Goal: Use online tool/utility: Utilize a website feature to perform a specific function

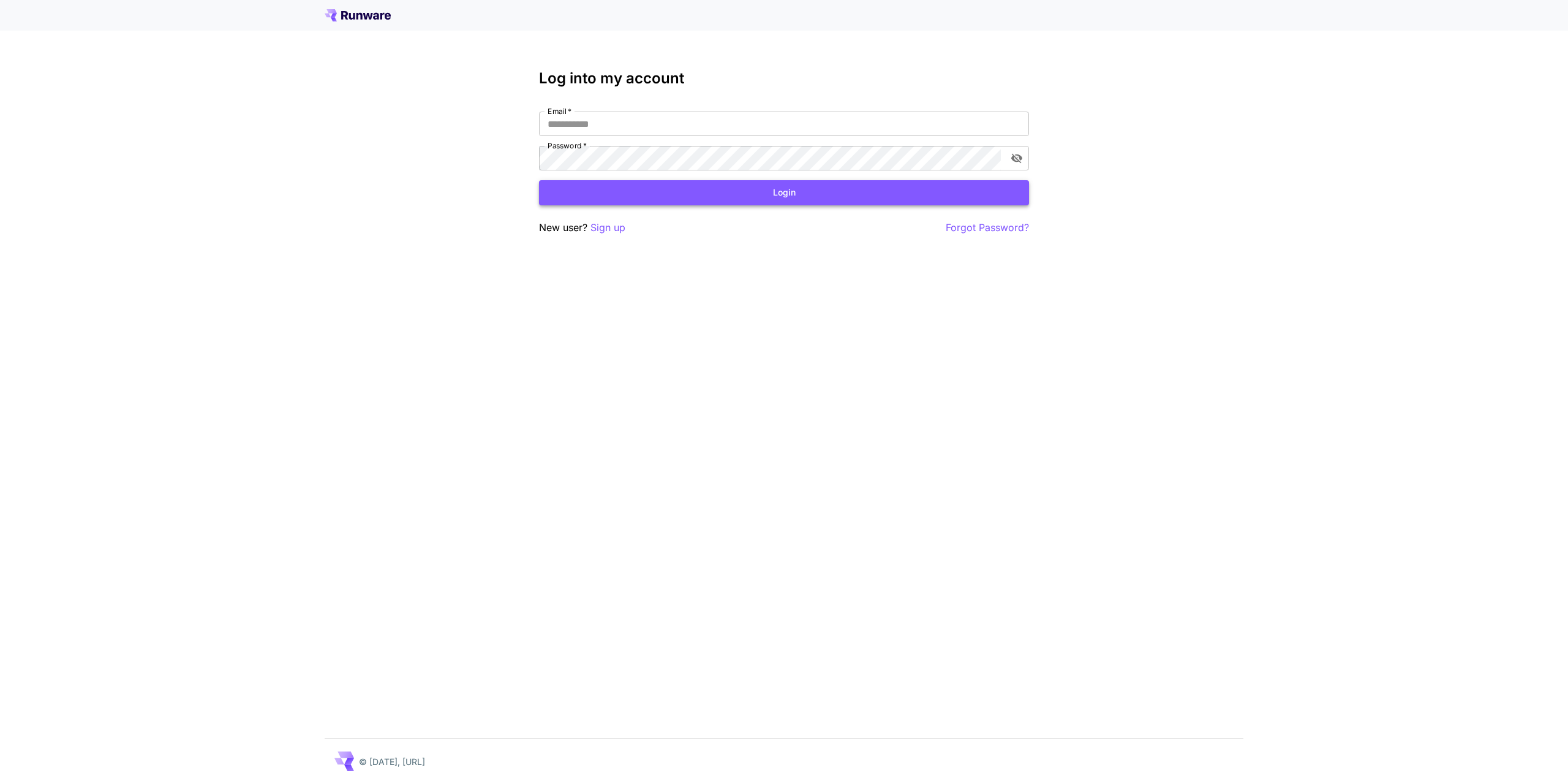
type input "**********"
click at [772, 188] on button "Login" at bounding box center [784, 193] width 490 height 25
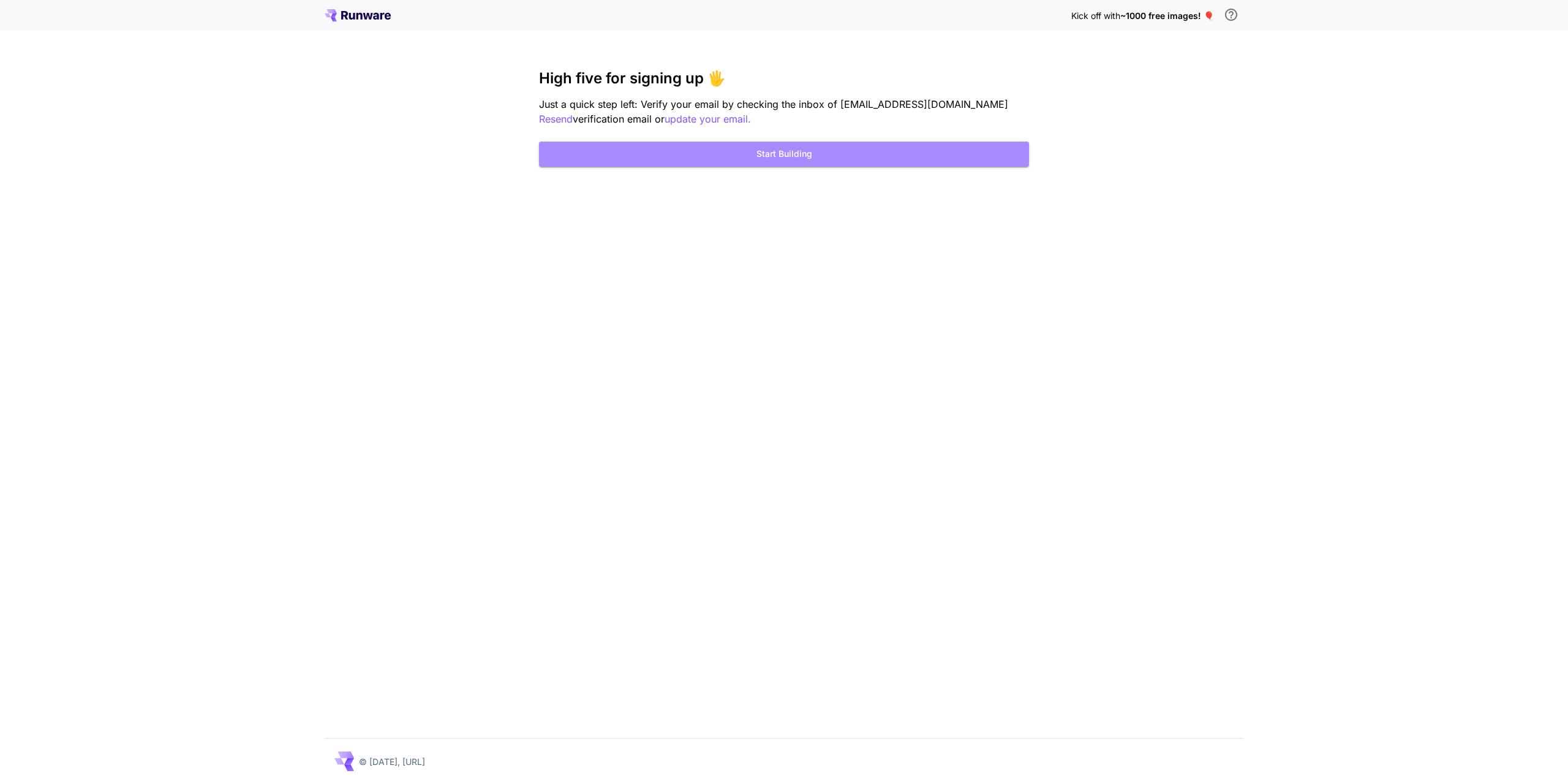
click at [1017, 161] on button "Start Building" at bounding box center [784, 154] width 490 height 25
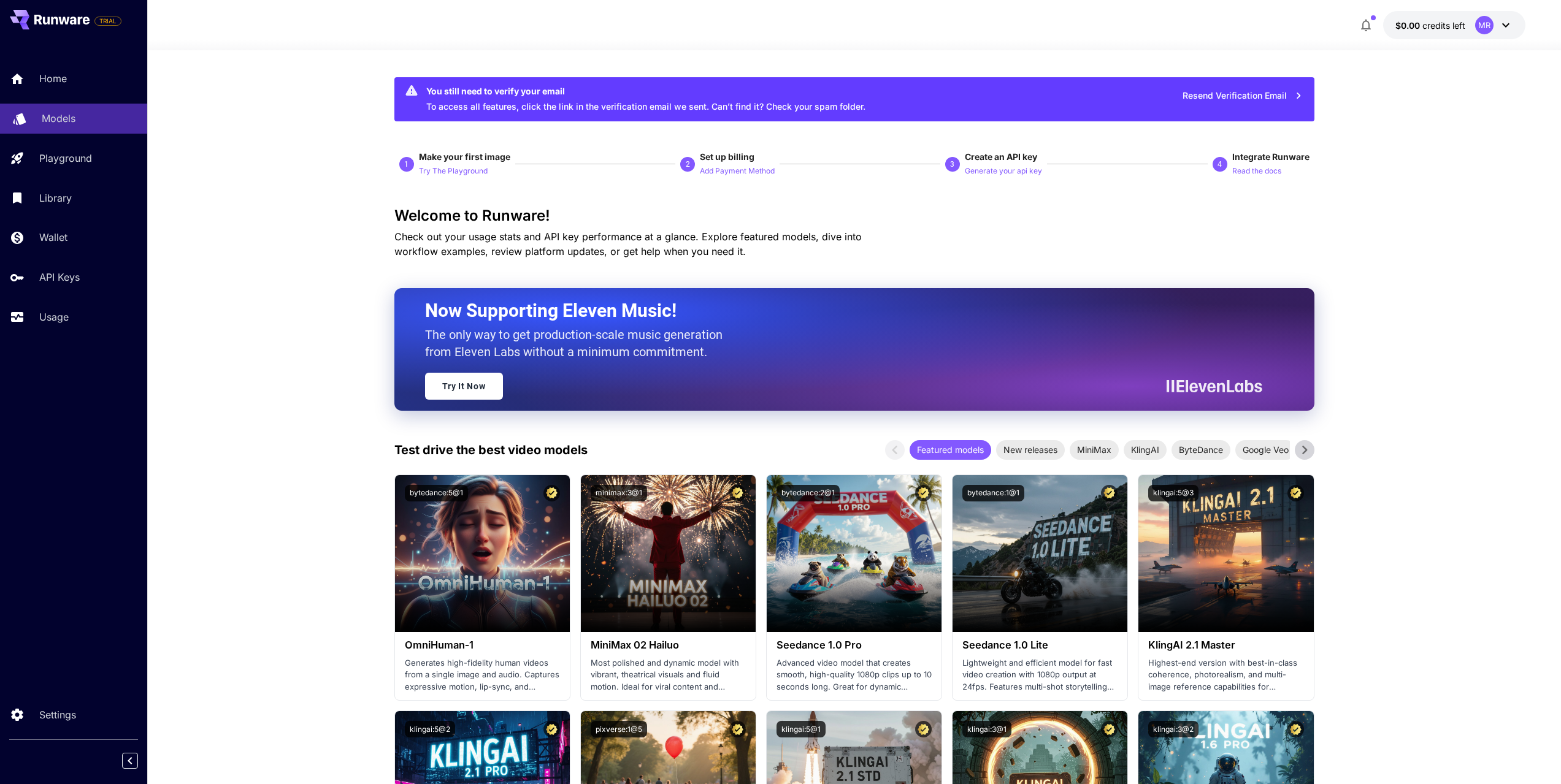
click at [60, 114] on p "Models" at bounding box center [58, 118] width 34 height 14
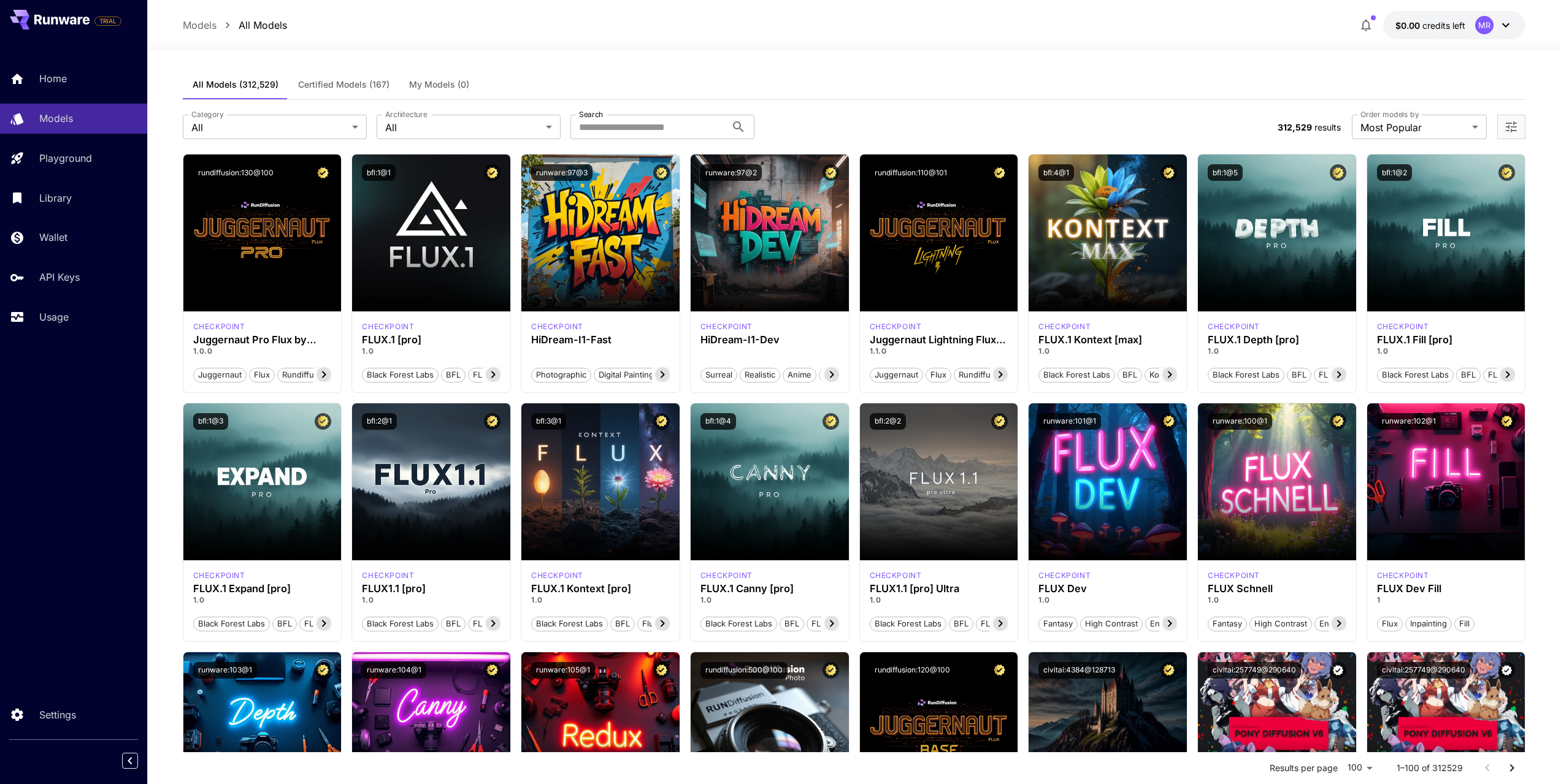
click at [1503, 26] on icon at bounding box center [1506, 25] width 14 height 14
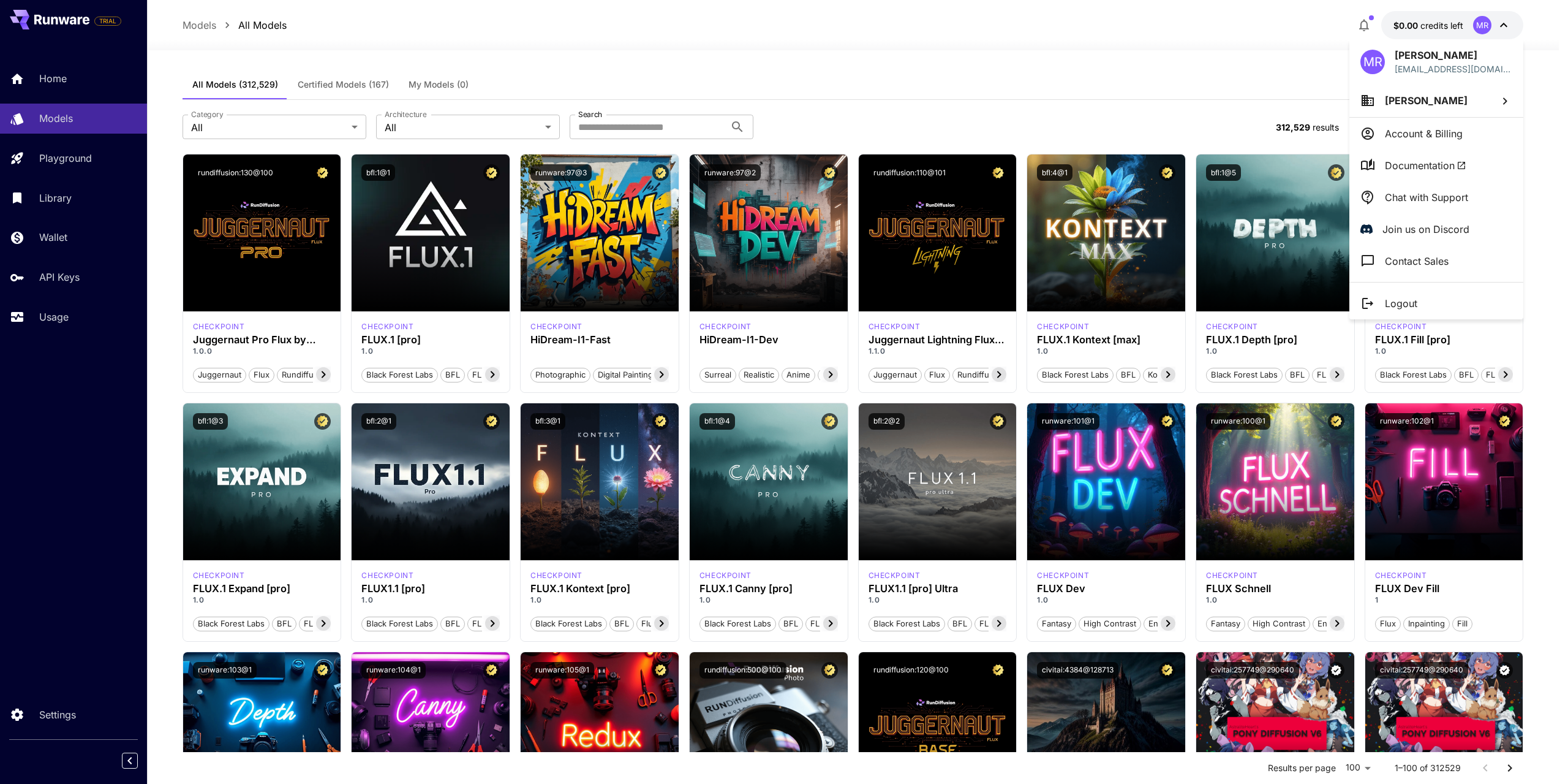
click at [1501, 26] on div at bounding box center [784, 392] width 1568 height 784
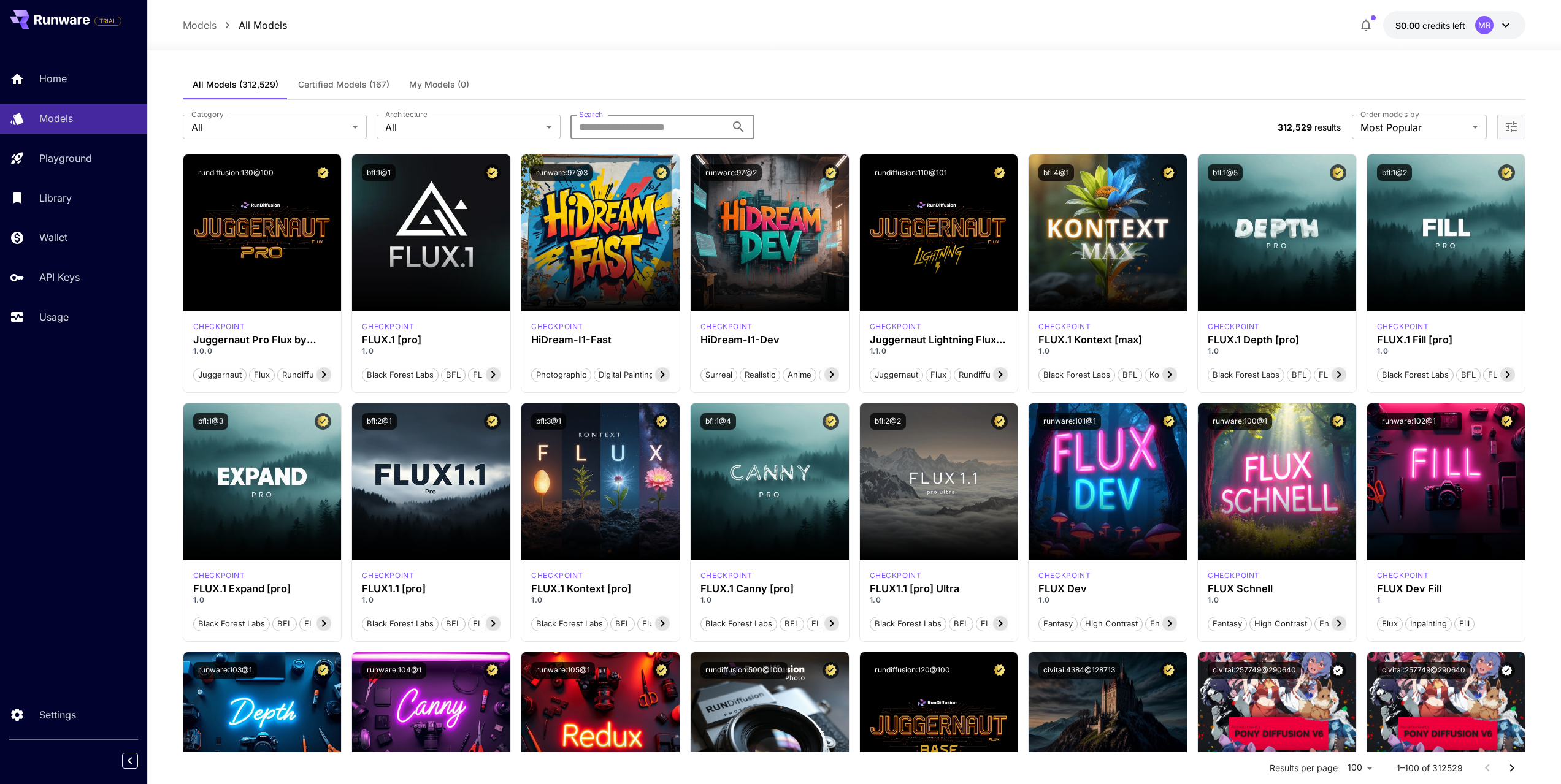
click at [598, 125] on input "Search" at bounding box center [648, 127] width 155 height 24
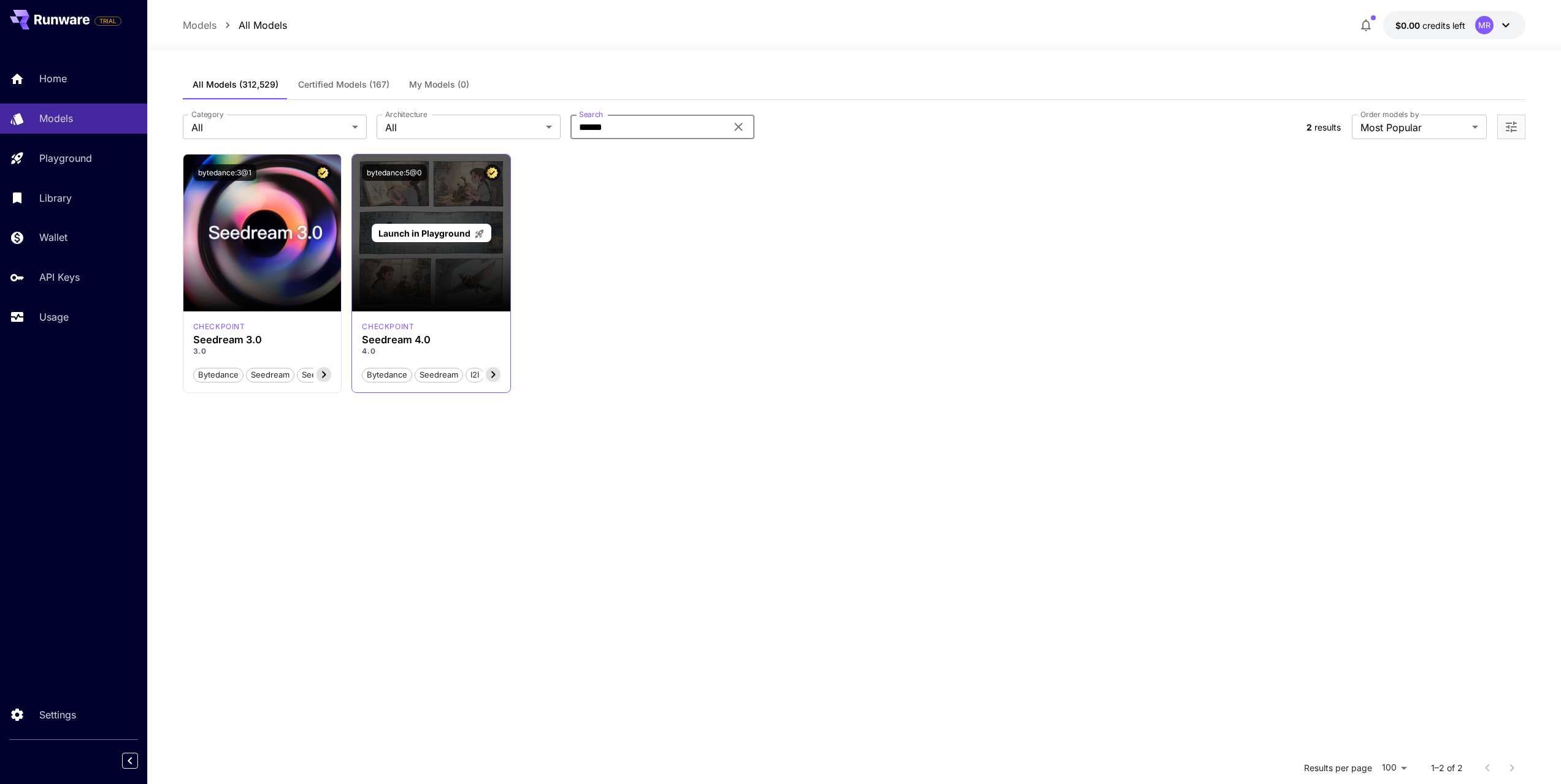
type input "******"
click at [415, 231] on span "Launch in Playground" at bounding box center [425, 233] width 92 height 10
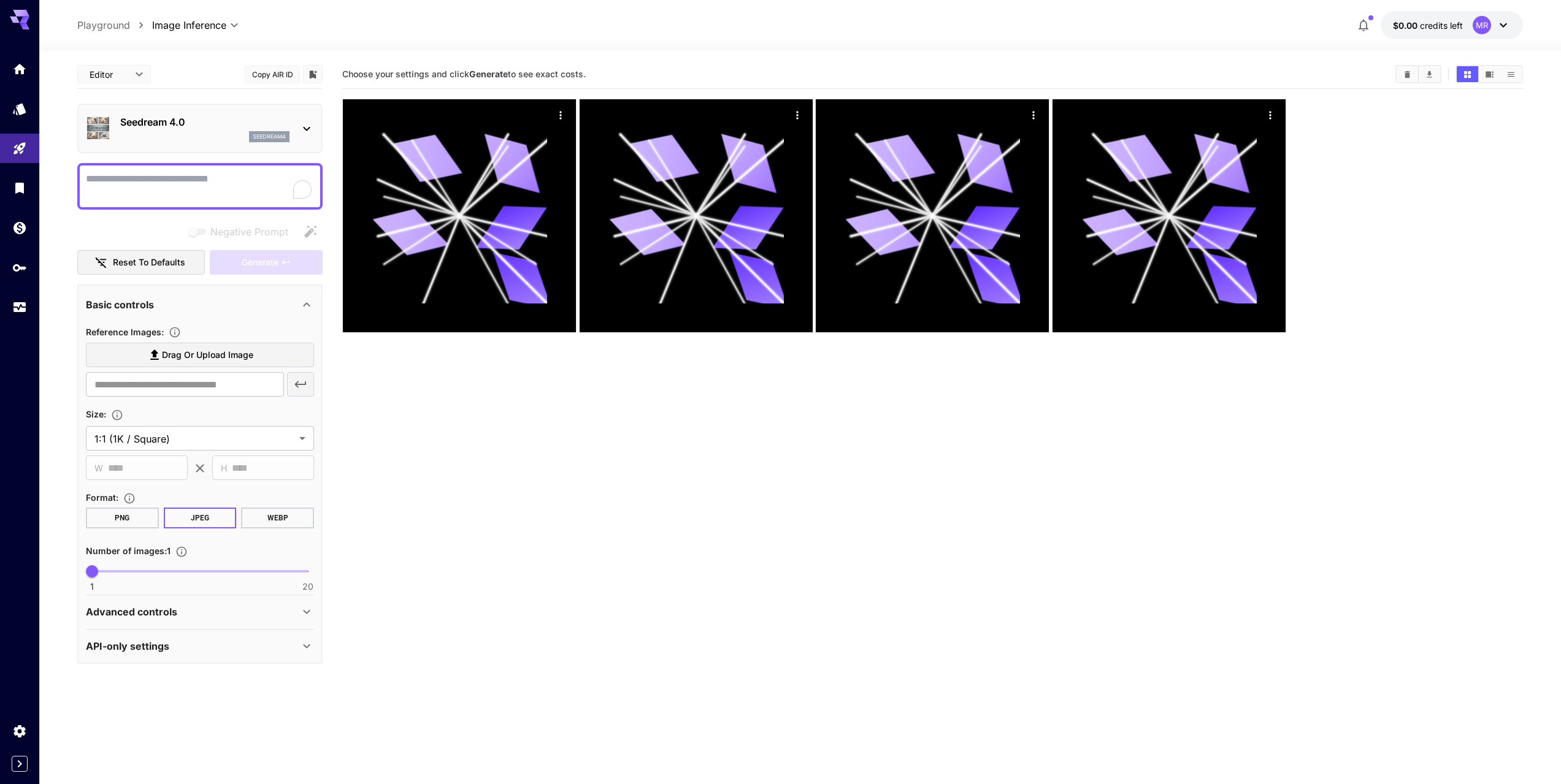
click at [122, 186] on textarea "Negative Prompt" at bounding box center [199, 186] width 228 height 29
click at [203, 358] on span "Drag or upload image" at bounding box center [207, 355] width 91 height 15
click at [0, 0] on input "Drag or upload image" at bounding box center [0, 0] width 0 height 0
